Goal: Transaction & Acquisition: Purchase product/service

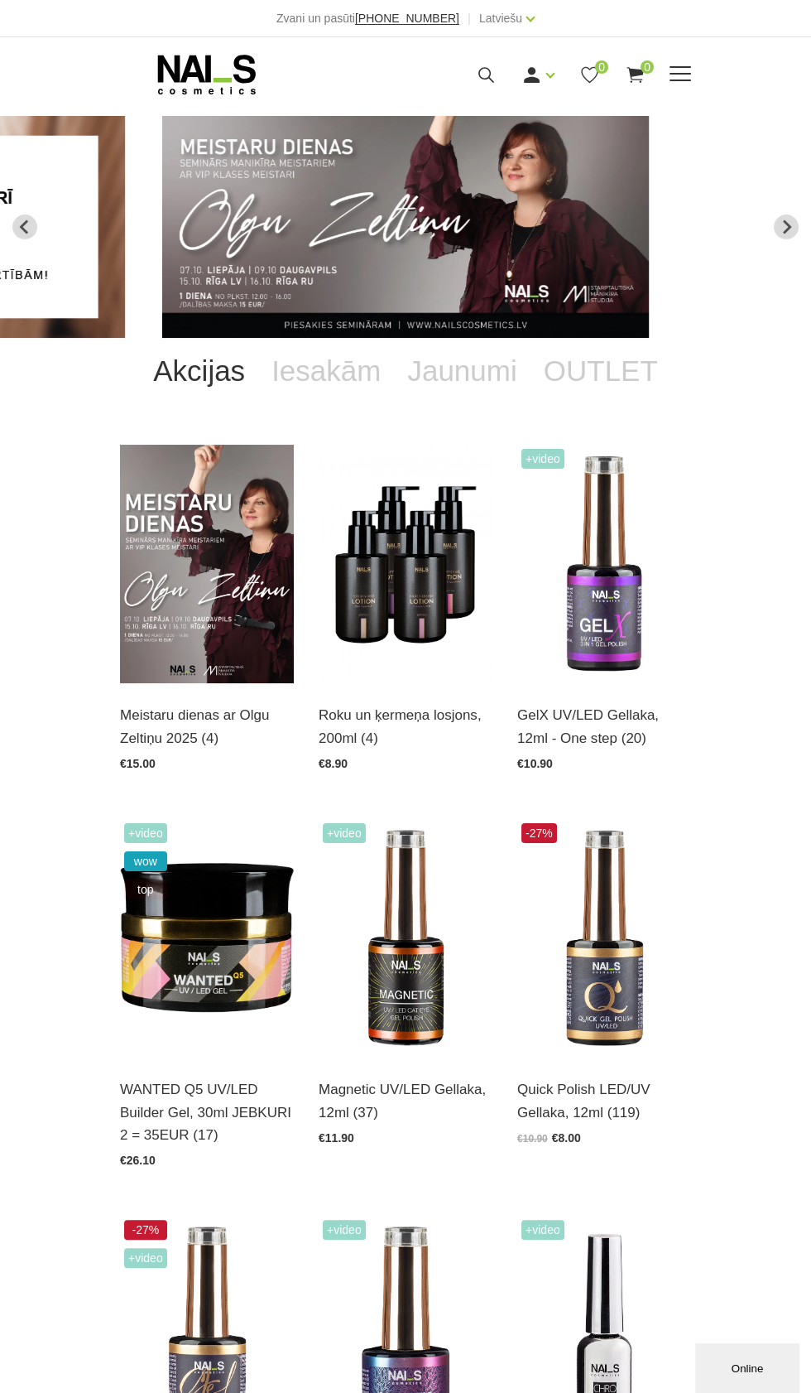
click at [681, 73] on span at bounding box center [681, 74] width 22 height 2
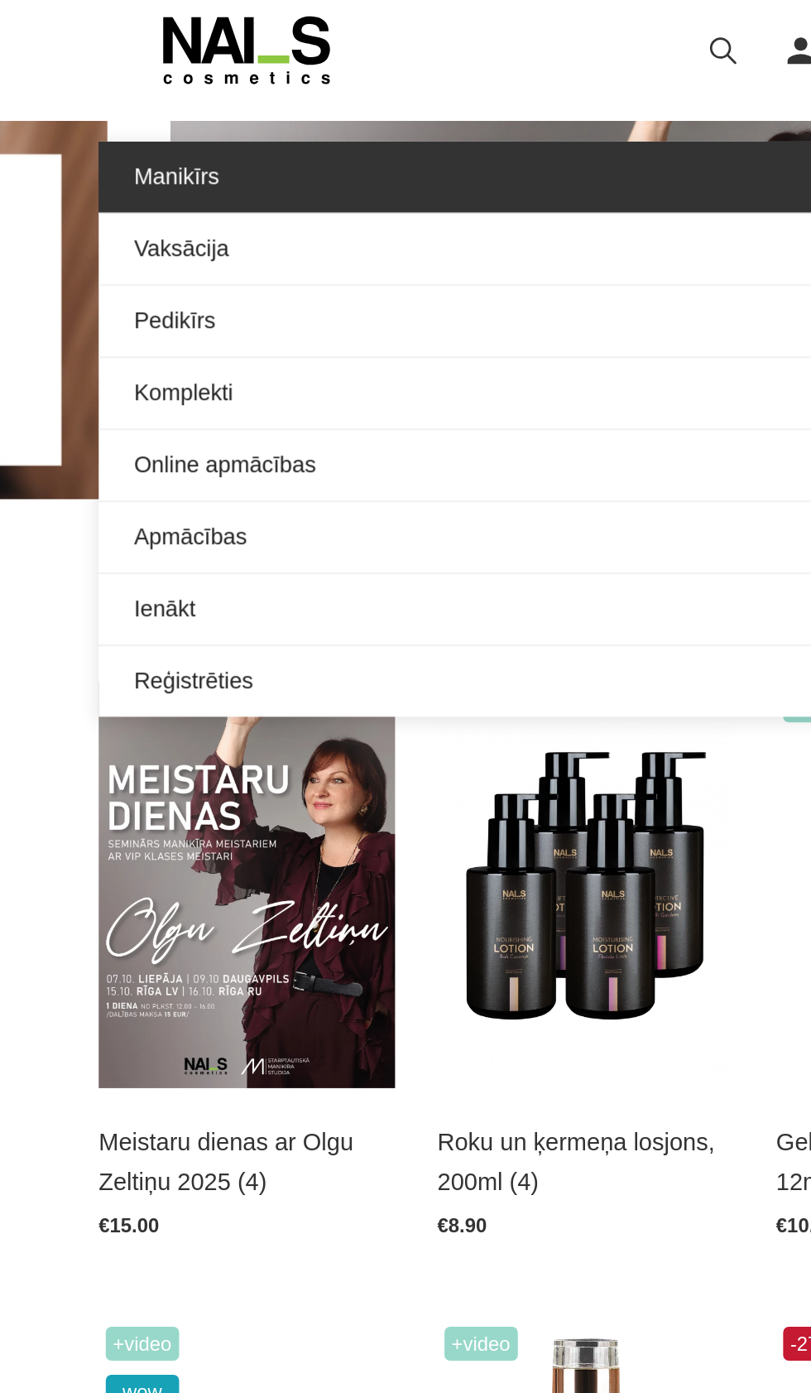
click at [189, 143] on link "Manikīrs" at bounding box center [405, 148] width 571 height 41
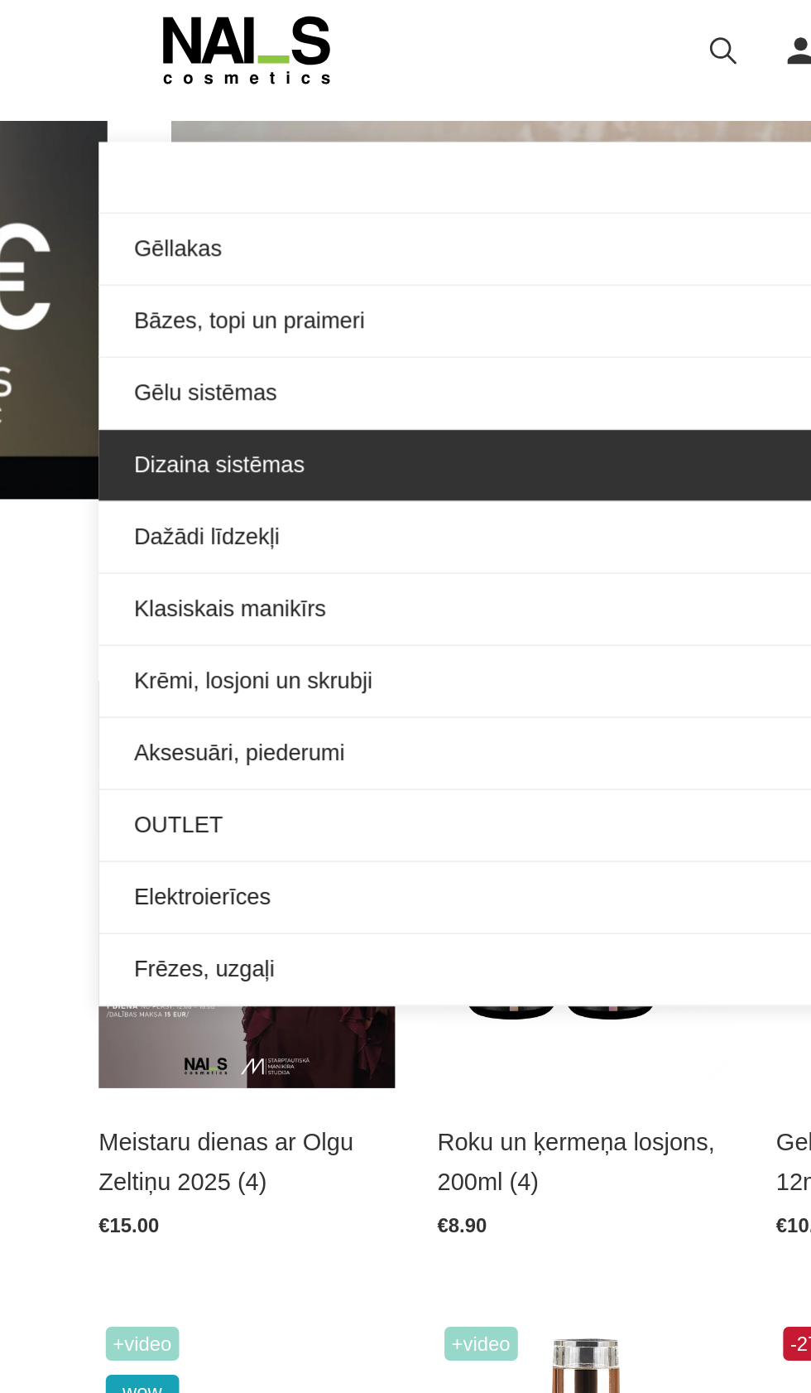
click at [224, 318] on link "Dizaina sistēmas" at bounding box center [405, 317] width 571 height 41
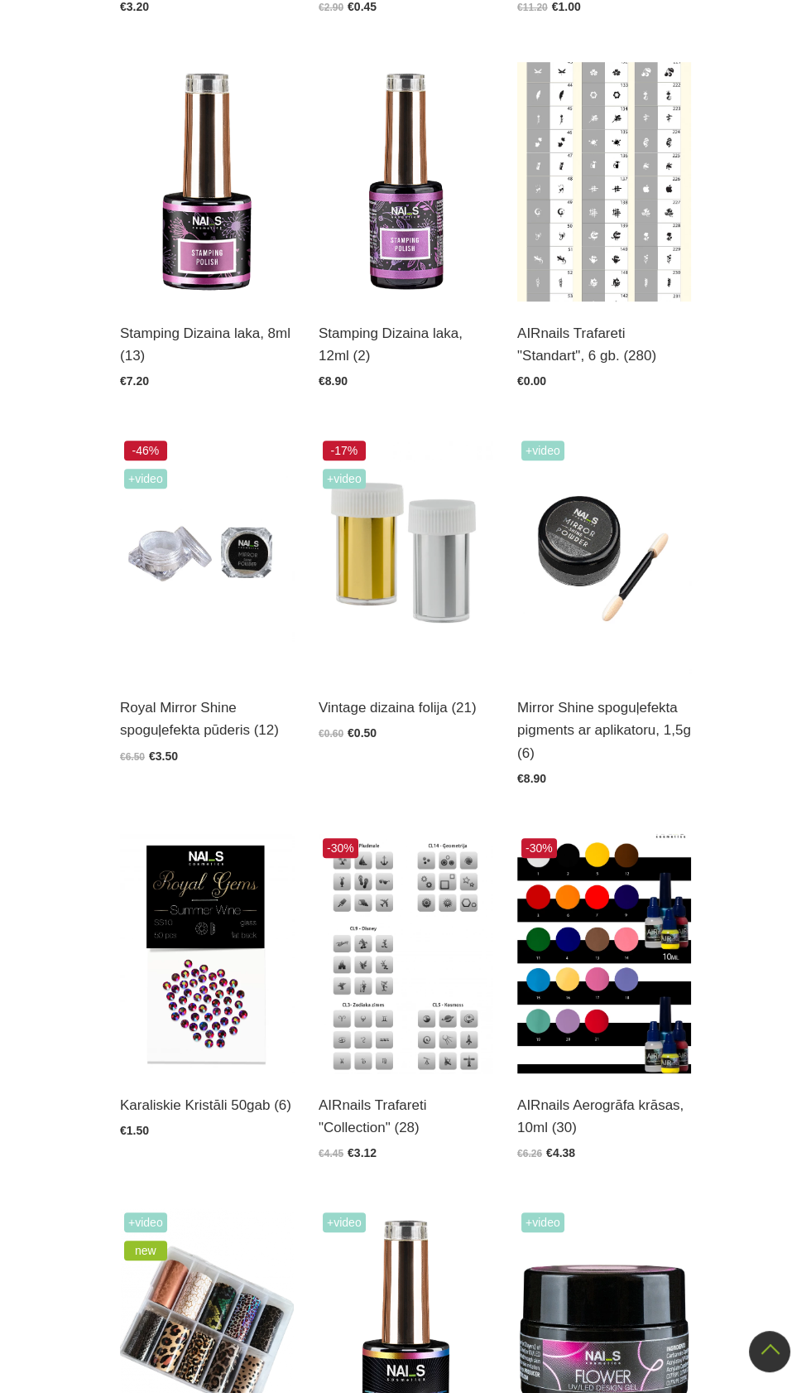
scroll to position [1208, 0]
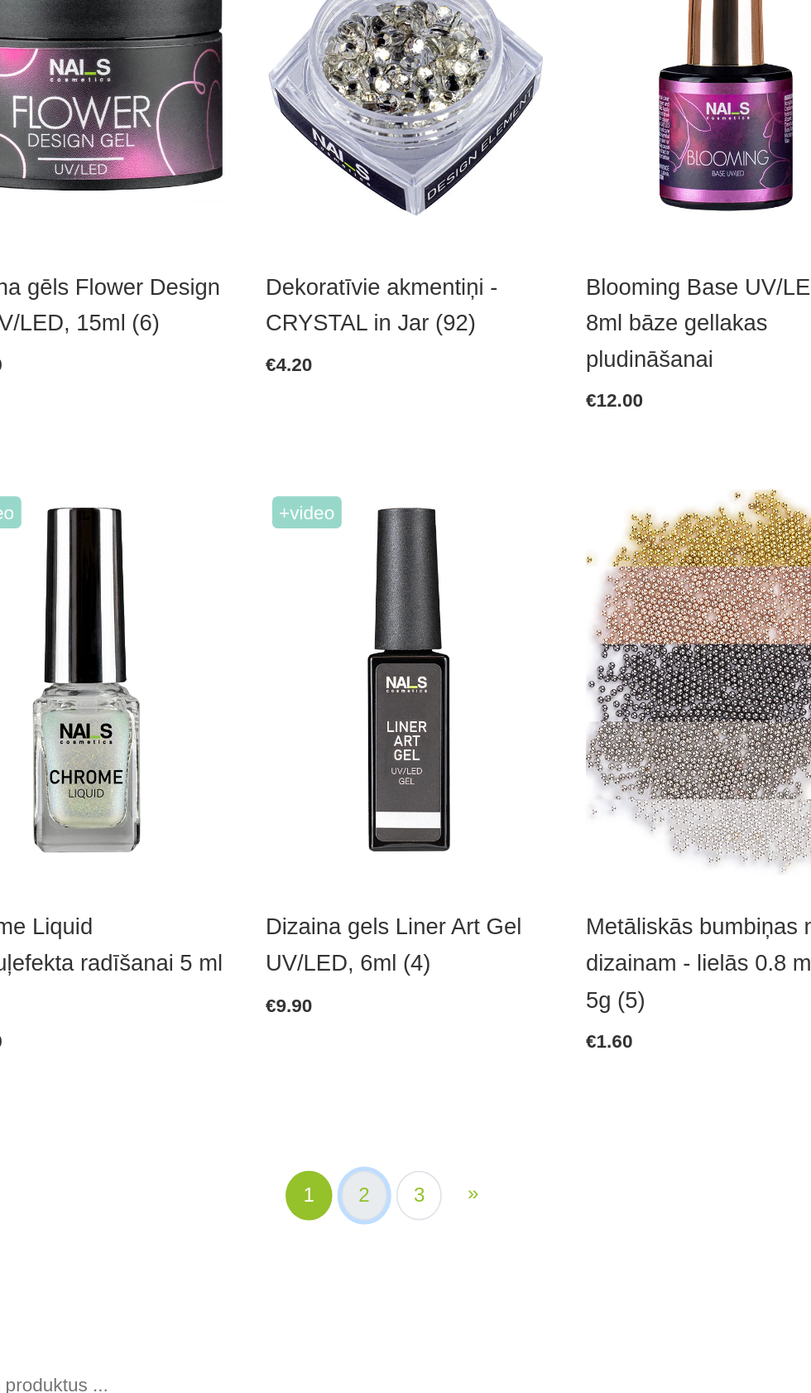
click at [380, 1190] on link "2" at bounding box center [380, 1189] width 28 height 31
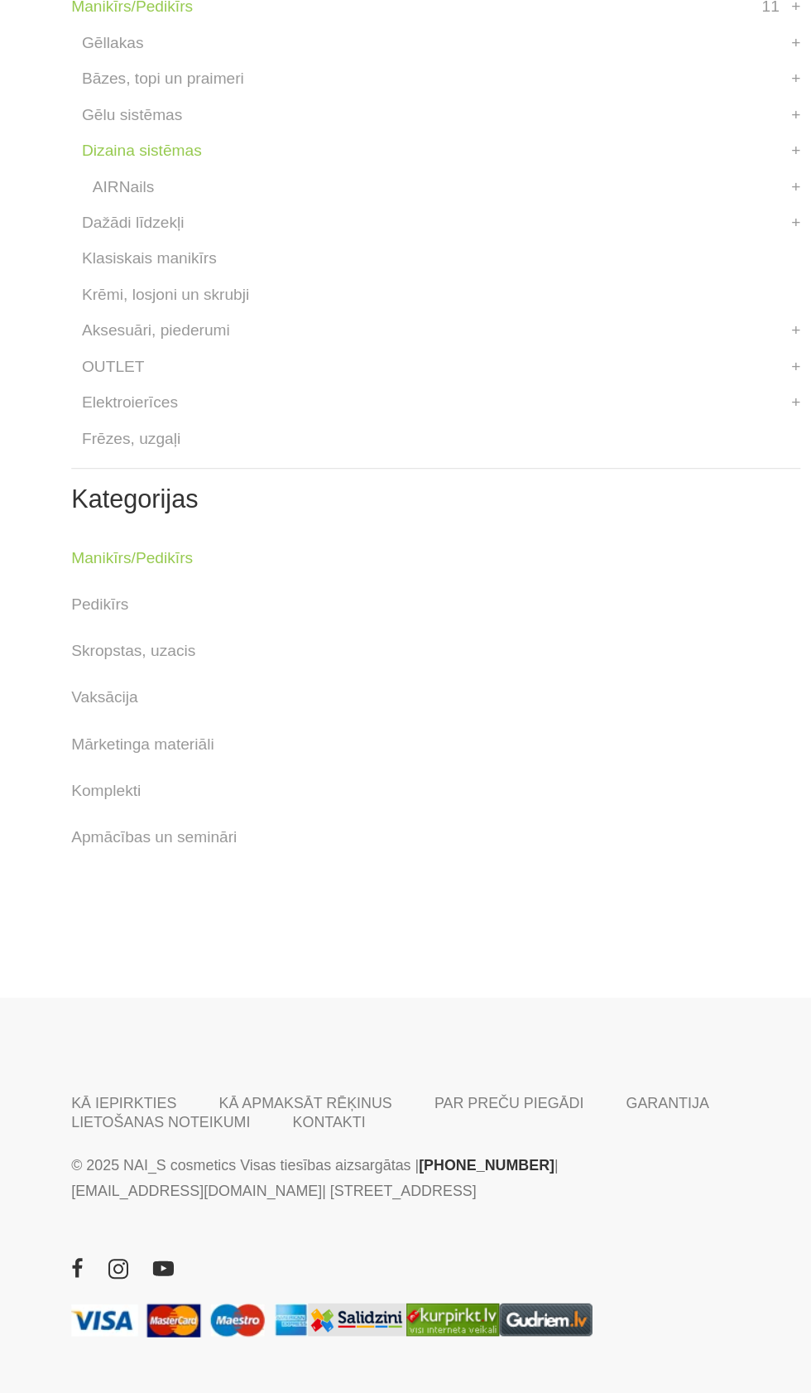
scroll to position [2230, 0]
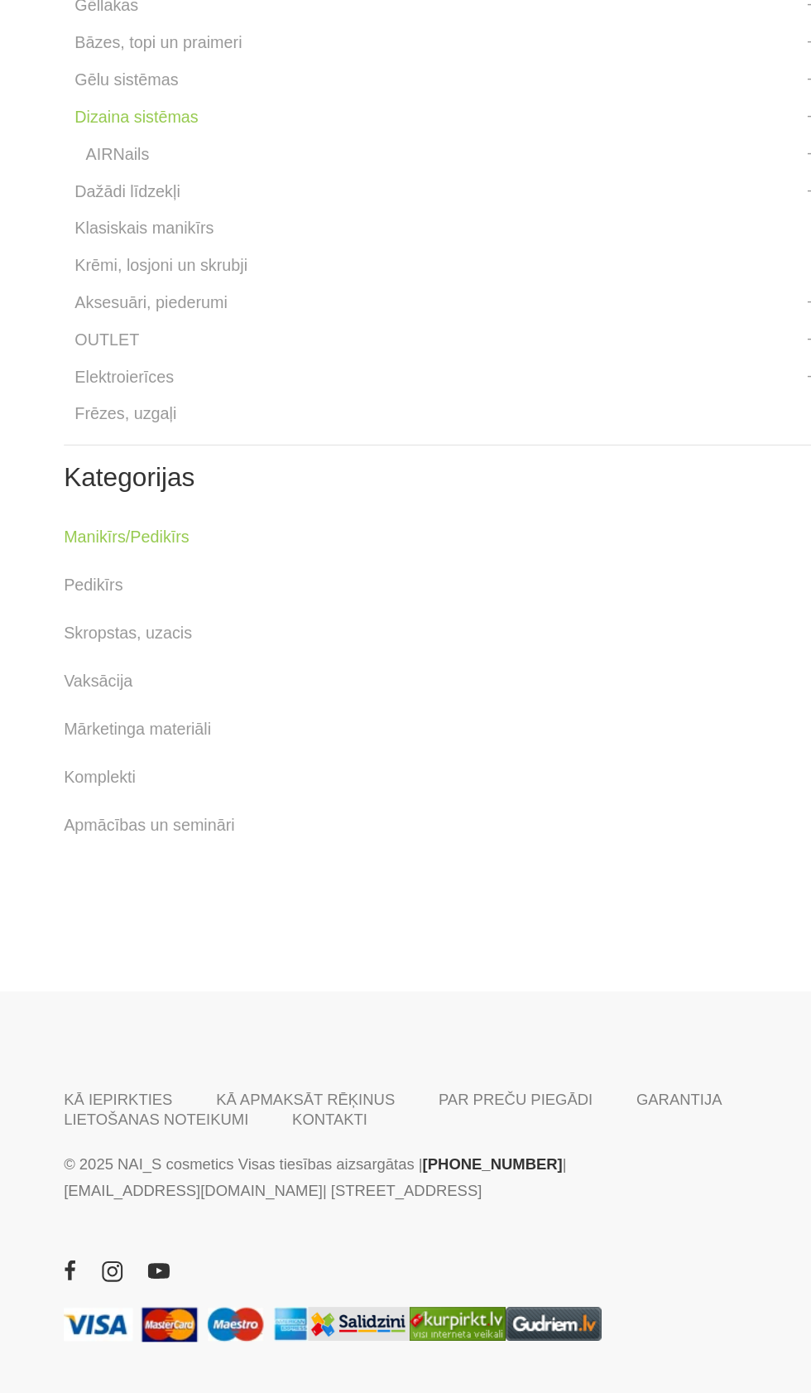
click at [430, 60] on link "3" at bounding box center [431, 44] width 28 height 31
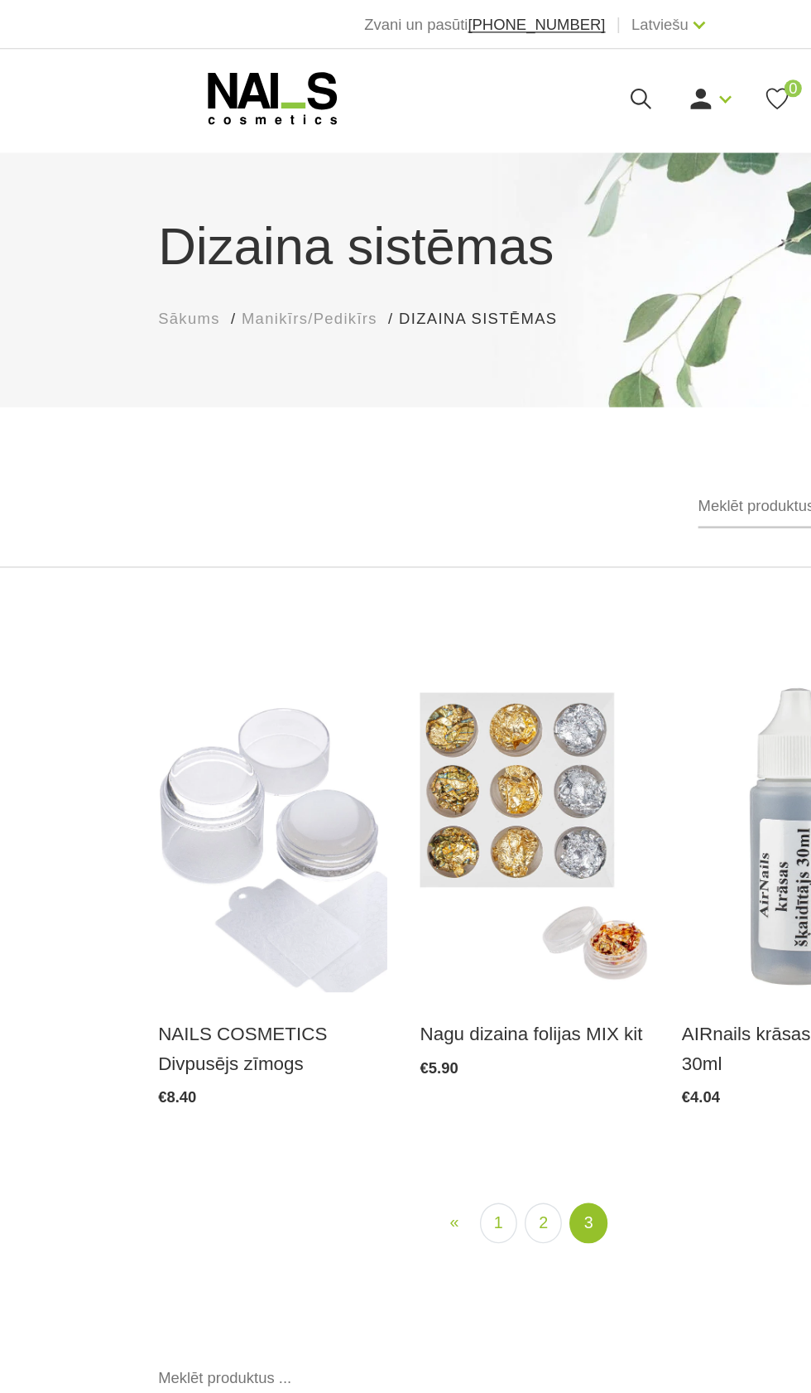
click at [489, 78] on icon at bounding box center [486, 75] width 21 height 21
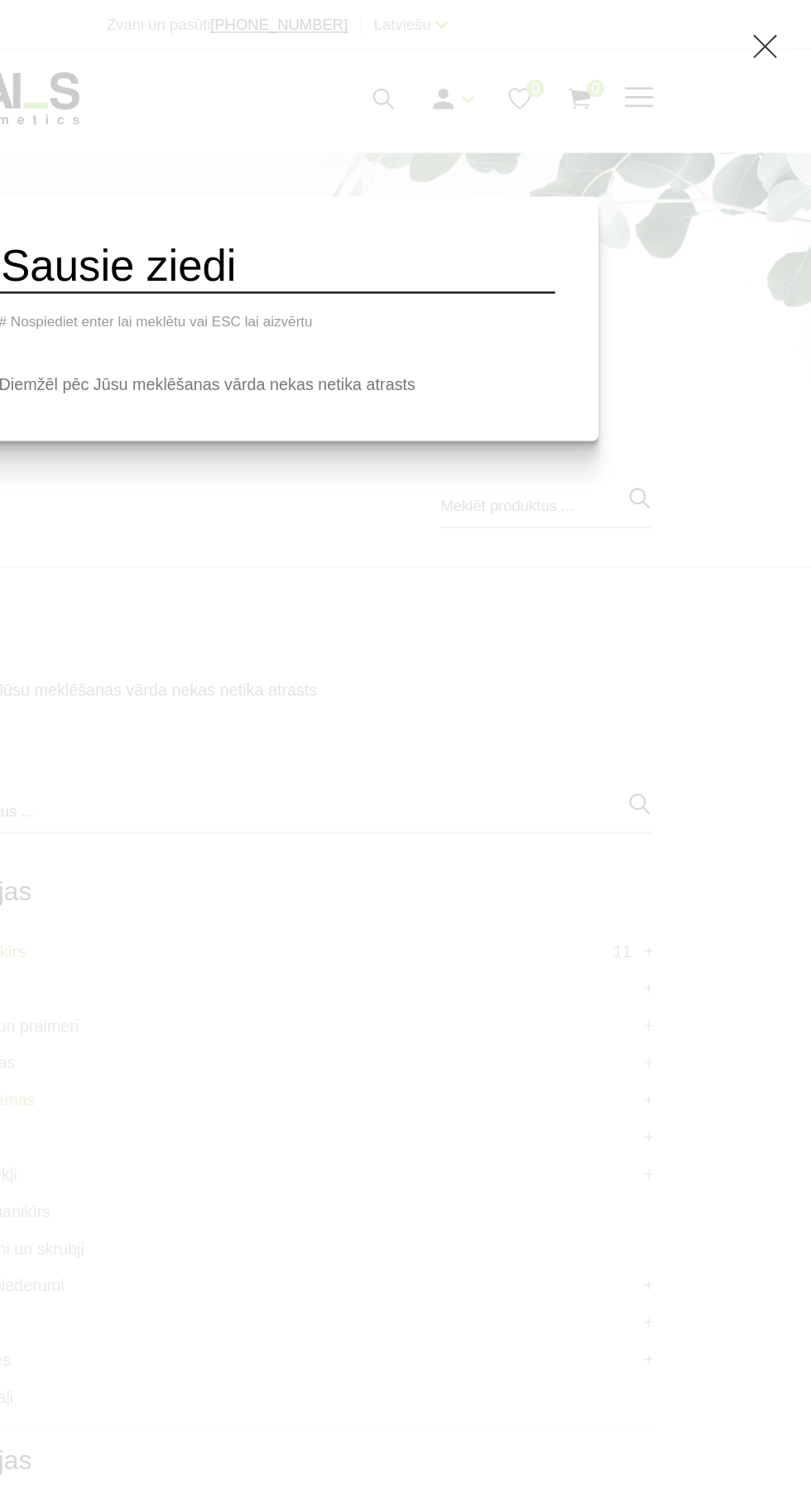
type input "Sausie ziedi"
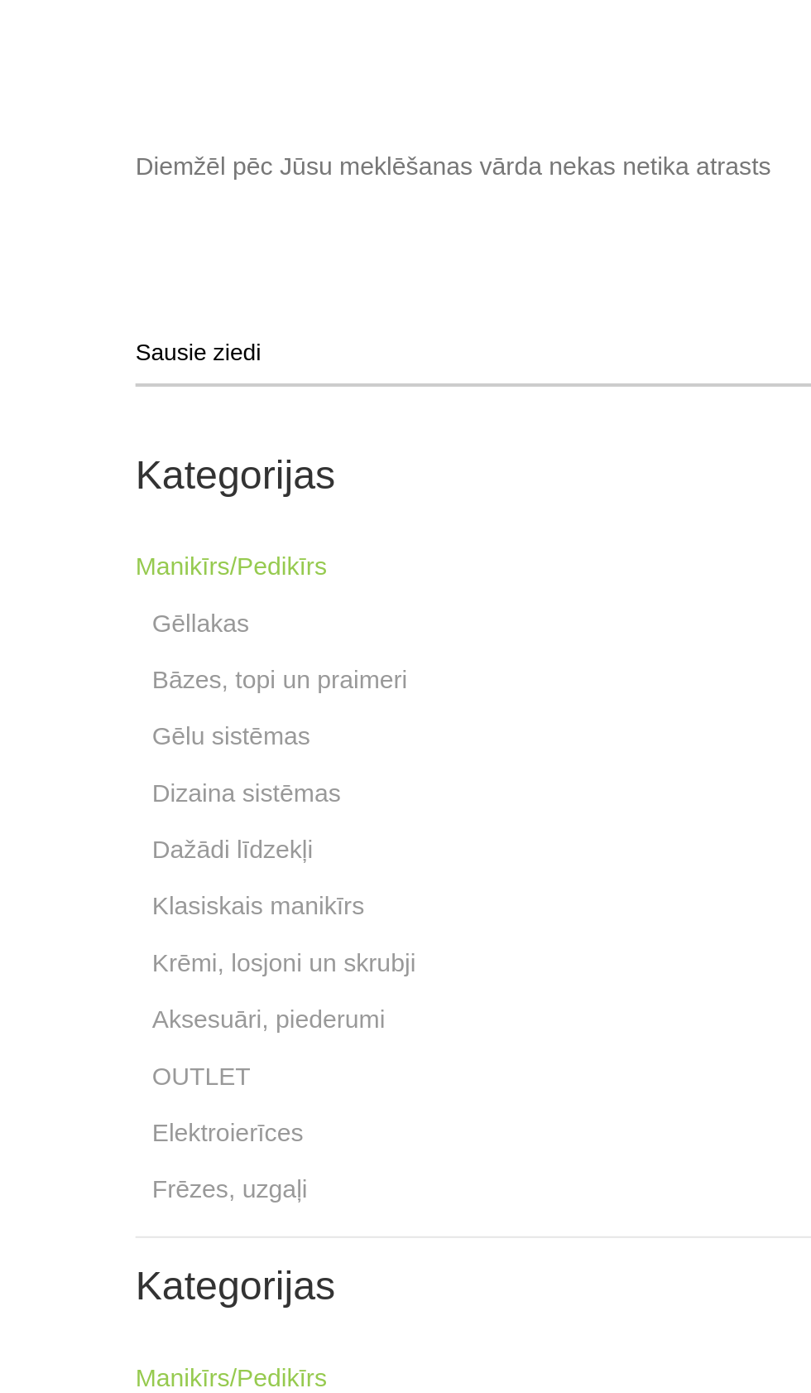
scroll to position [43, 0]
